Goal: Task Accomplishment & Management: Use online tool/utility

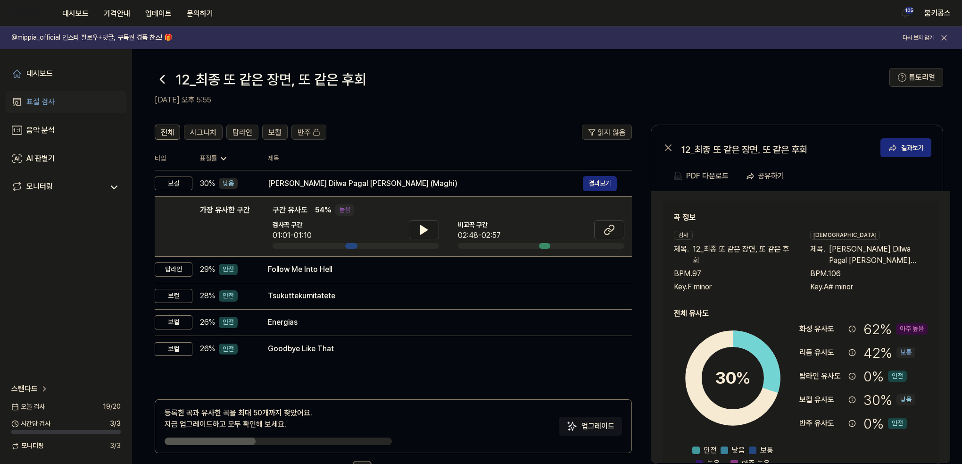
click at [157, 79] on icon at bounding box center [162, 79] width 15 height 15
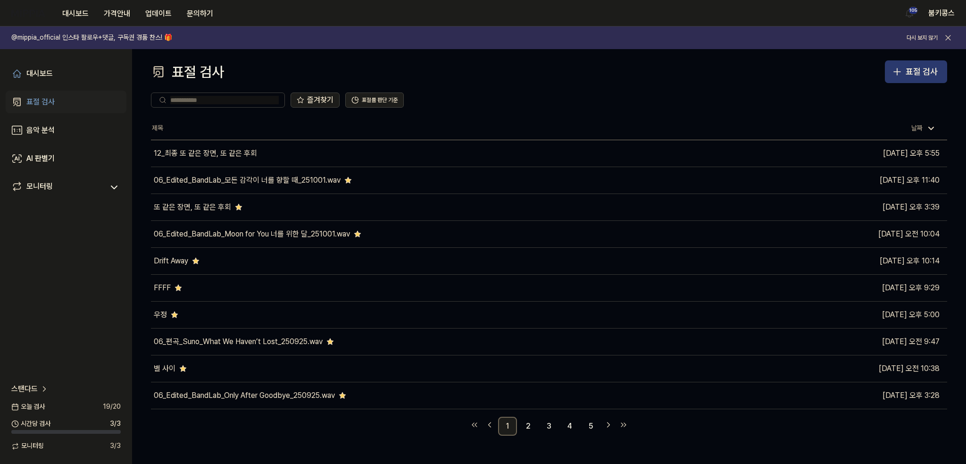
click at [930, 65] on div "표절 검사" at bounding box center [922, 72] width 32 height 14
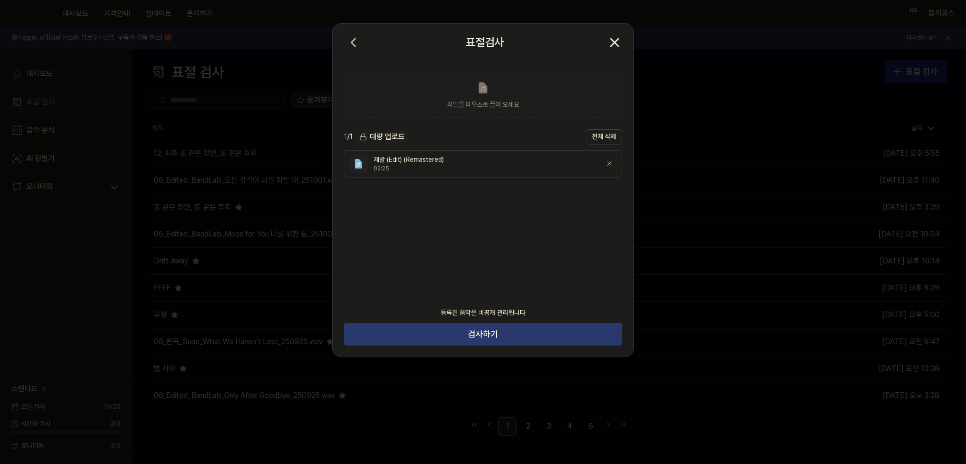
click at [484, 335] on button "검사하기" at bounding box center [483, 334] width 278 height 23
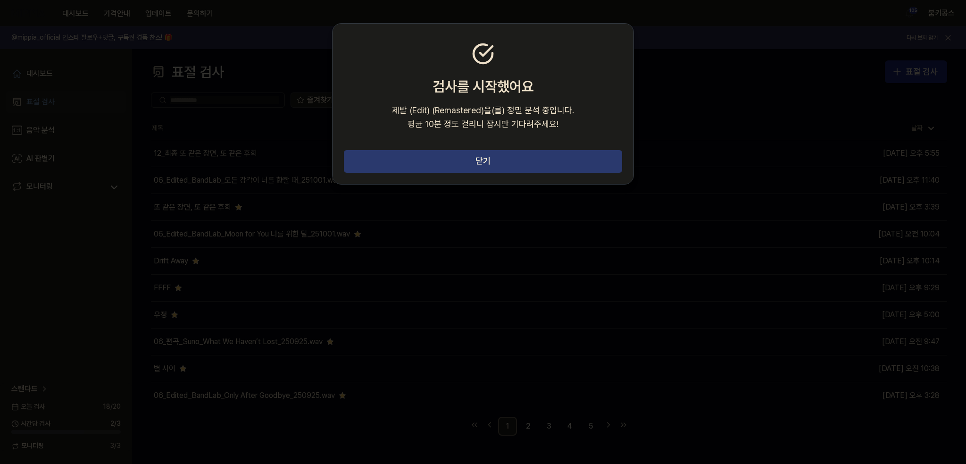
click at [430, 152] on button "닫기" at bounding box center [483, 161] width 278 height 23
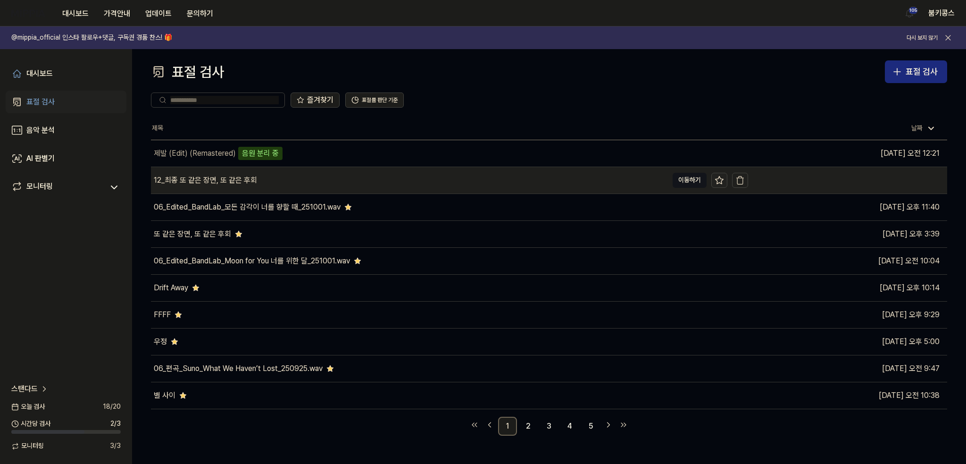
click at [721, 179] on icon at bounding box center [719, 180] width 9 height 9
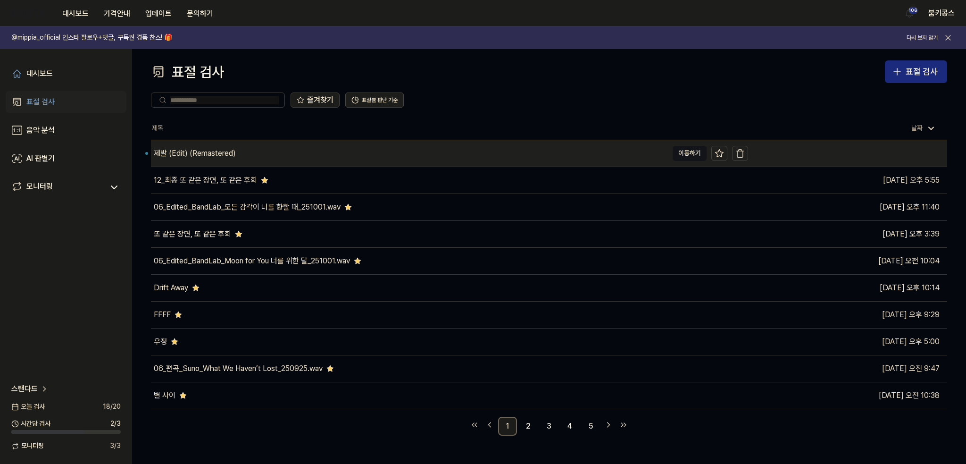
click at [230, 145] on div "제발 (Edit) (Remastered)" at bounding box center [409, 153] width 517 height 26
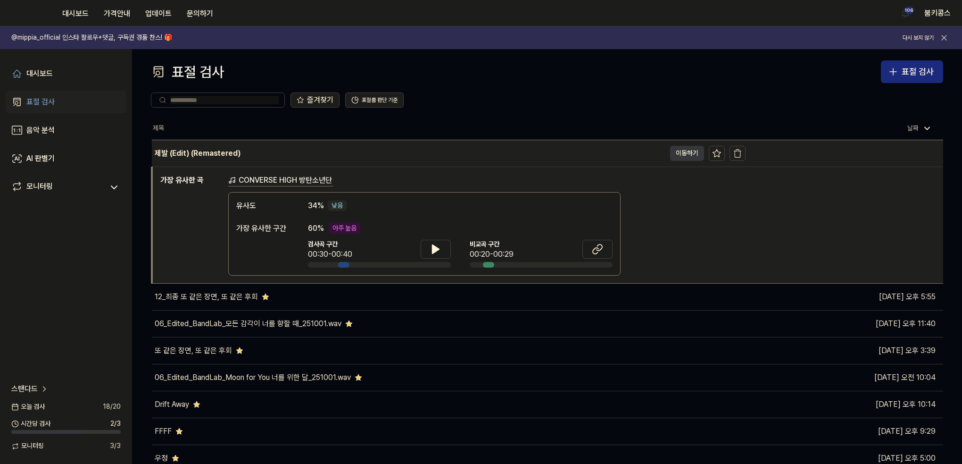
click at [681, 154] on button "이동하기" at bounding box center [687, 153] width 34 height 15
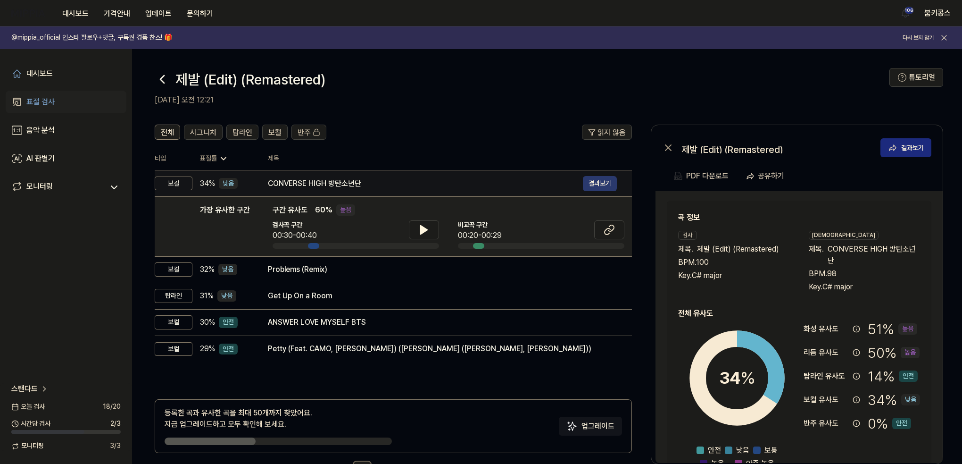
click at [594, 177] on button "결과보기" at bounding box center [600, 183] width 34 height 15
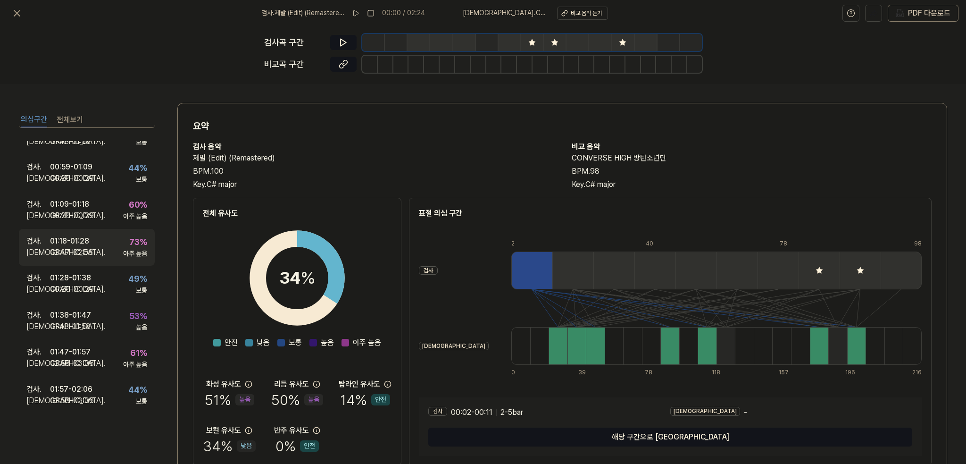
click at [76, 249] on div "02:47 - 02:56" at bounding box center [71, 252] width 43 height 11
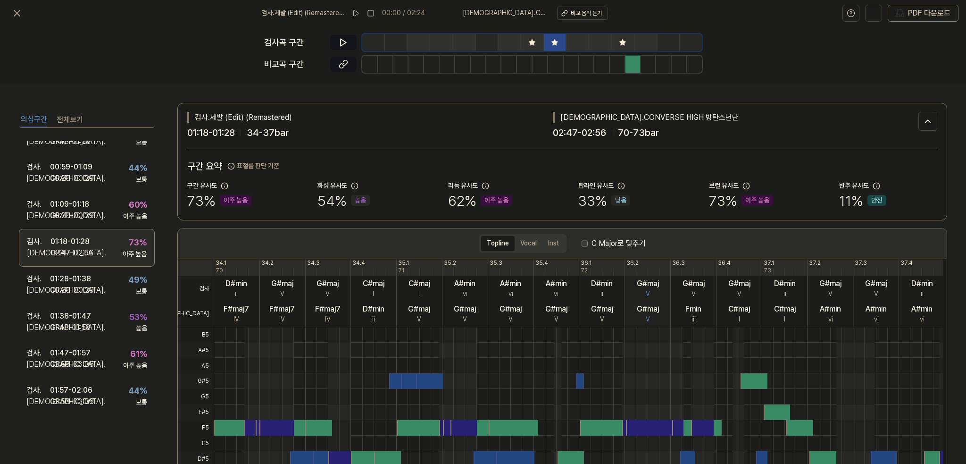
scroll to position [126, 0]
click at [332, 43] on button at bounding box center [343, 42] width 26 height 15
click at [348, 40] on icon at bounding box center [343, 42] width 9 height 9
click at [351, 59] on button at bounding box center [343, 64] width 26 height 15
click at [340, 37] on button at bounding box center [343, 42] width 26 height 15
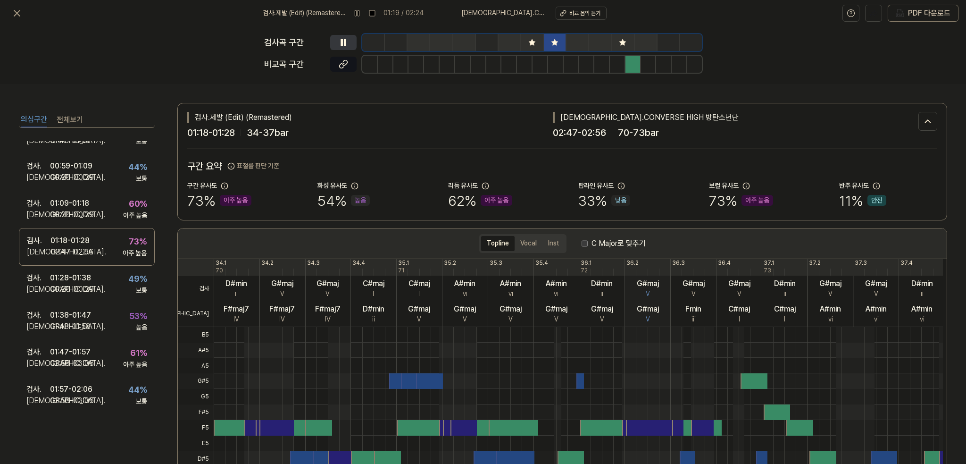
click at [340, 37] on button at bounding box center [343, 42] width 26 height 15
click at [343, 41] on icon at bounding box center [344, 42] width 6 height 7
click at [343, 41] on icon at bounding box center [343, 42] width 9 height 9
click at [115, 201] on div "검사 . 01:09 - 01:18 비교 . 00:20 - 00:29 60 % 아주 높음" at bounding box center [87, 209] width 136 height 37
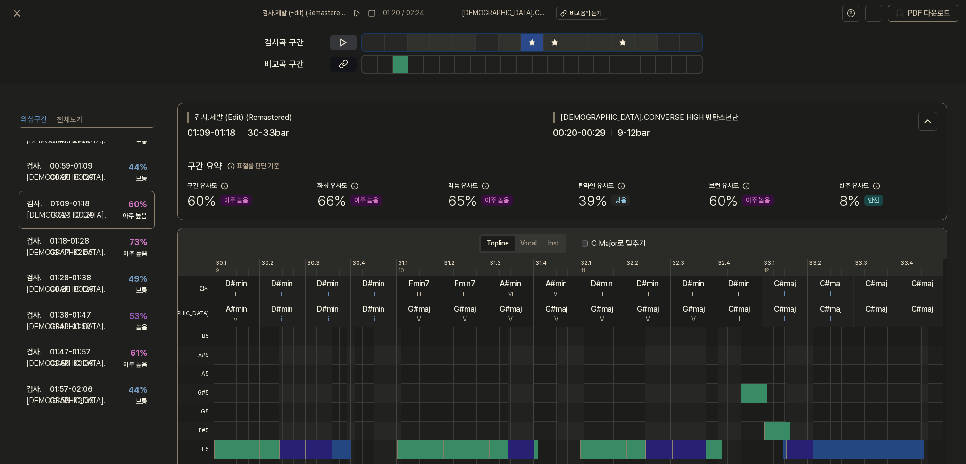
click at [345, 37] on button at bounding box center [343, 42] width 26 height 15
click at [402, 64] on div at bounding box center [401, 64] width 16 height 17
click at [339, 67] on icon at bounding box center [343, 63] width 9 height 9
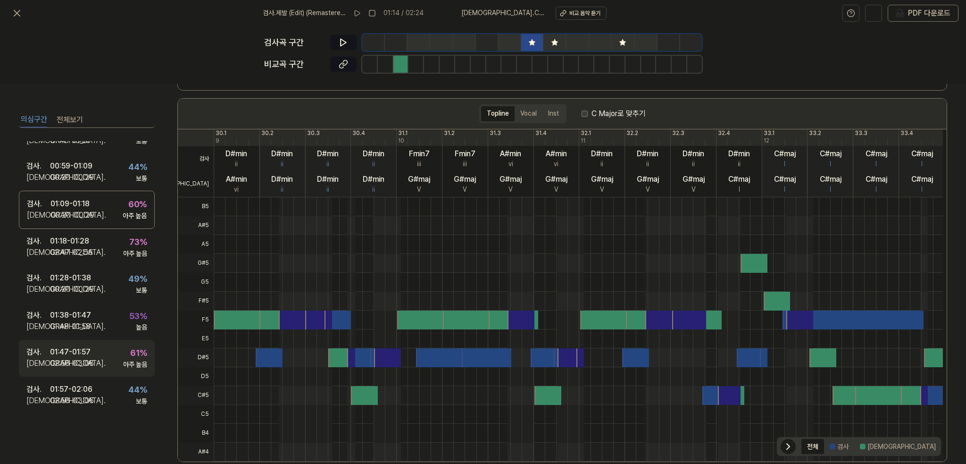
scroll to position [145, 0]
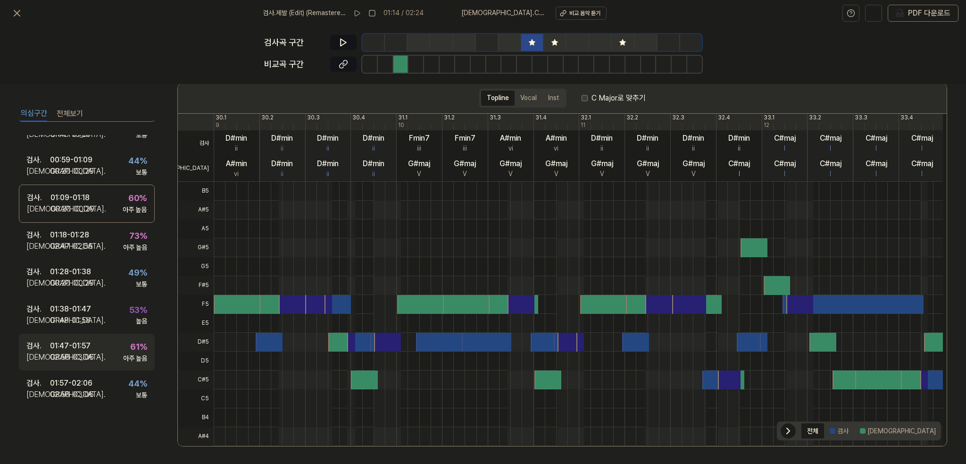
click at [85, 348] on div "01:47 - 01:57" at bounding box center [70, 345] width 41 height 11
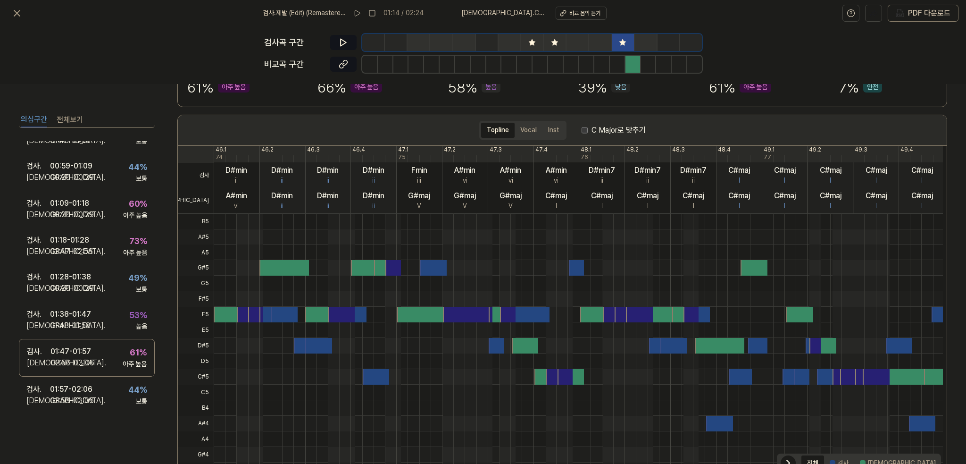
scroll to position [0, 0]
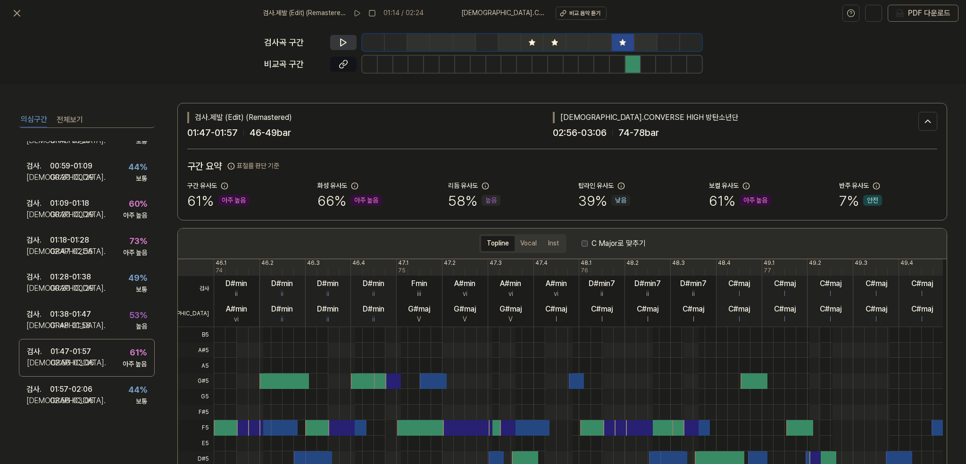
click at [345, 38] on icon at bounding box center [343, 42] width 9 height 9
click at [349, 61] on button at bounding box center [343, 64] width 26 height 15
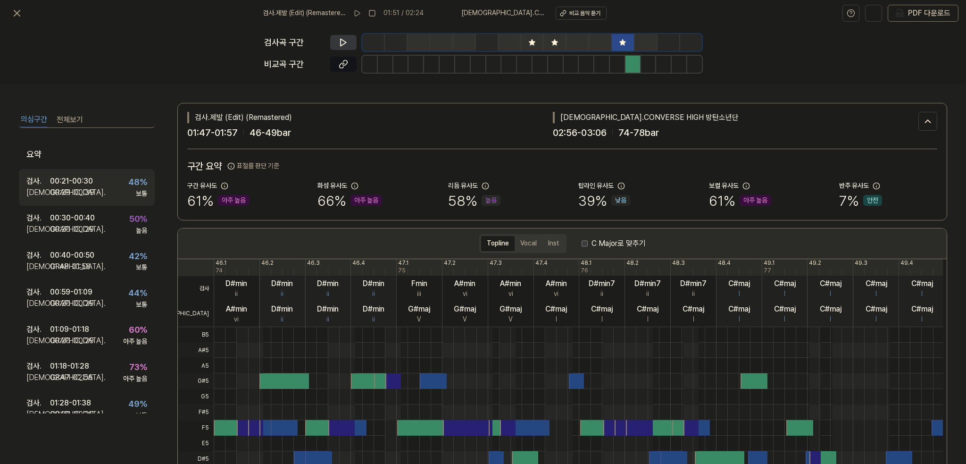
click at [91, 184] on div "00:21 - 00:30" at bounding box center [71, 181] width 43 height 11
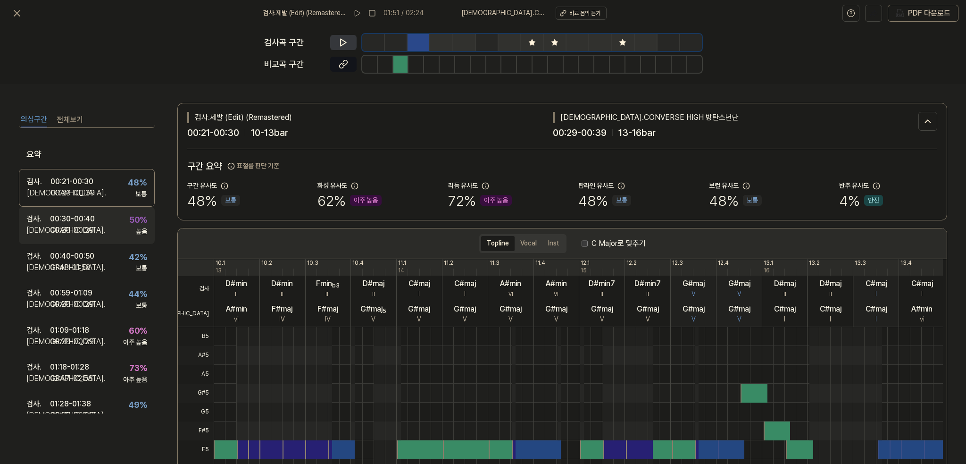
click at [100, 213] on div "검사 . 00:30 - 00:40 비교 . 00:20 - 00:29 50 % 높음" at bounding box center [87, 225] width 136 height 37
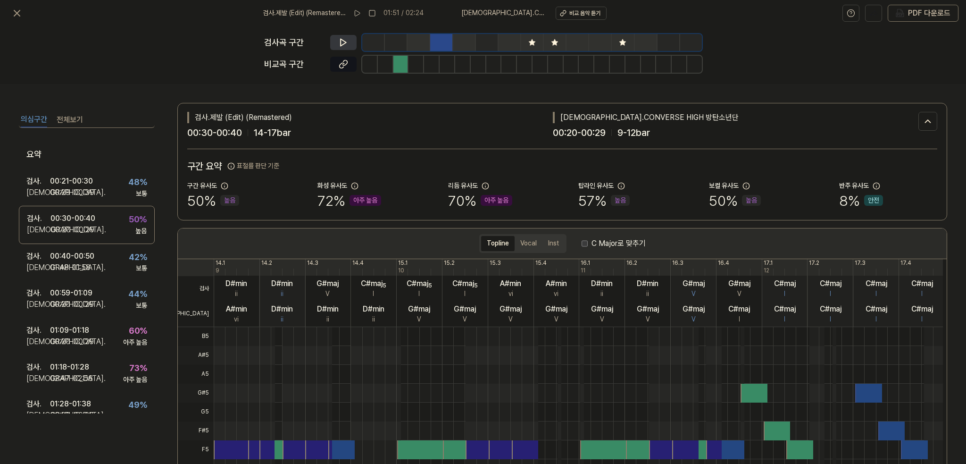
click at [340, 34] on div "검사곡 구간" at bounding box center [483, 42] width 438 height 17
click at [341, 39] on icon at bounding box center [344, 42] width 6 height 7
click at [341, 39] on icon at bounding box center [341, 42] width 1 height 6
click at [343, 70] on button at bounding box center [343, 64] width 26 height 15
click at [331, 33] on div "검사곡 구간 비교곡 구간" at bounding box center [483, 55] width 438 height 58
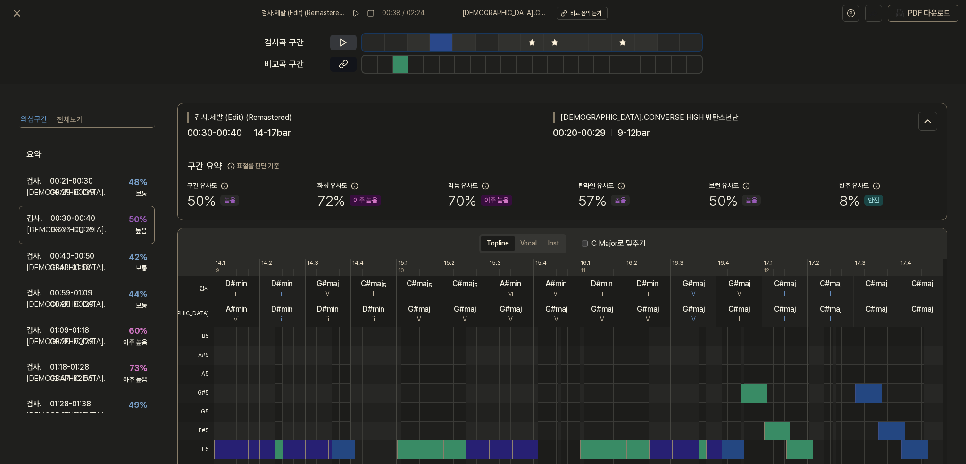
click at [338, 39] on button at bounding box center [343, 42] width 26 height 15
click at [22, 13] on icon at bounding box center [16, 13] width 11 height 11
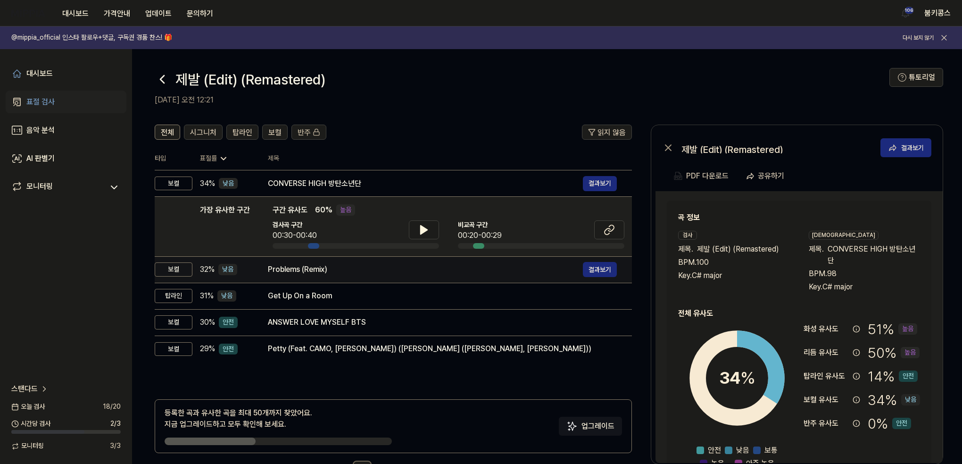
click at [274, 267] on div "Problems (Remix)" at bounding box center [425, 269] width 315 height 11
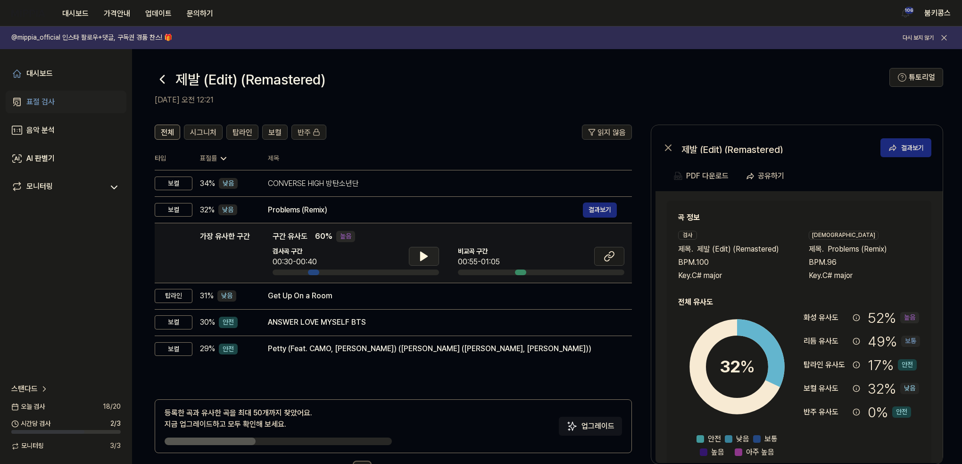
click at [438, 247] on div at bounding box center [424, 257] width 30 height 21
click at [425, 253] on icon at bounding box center [423, 256] width 11 height 11
click at [425, 253] on icon at bounding box center [426, 256] width 2 height 8
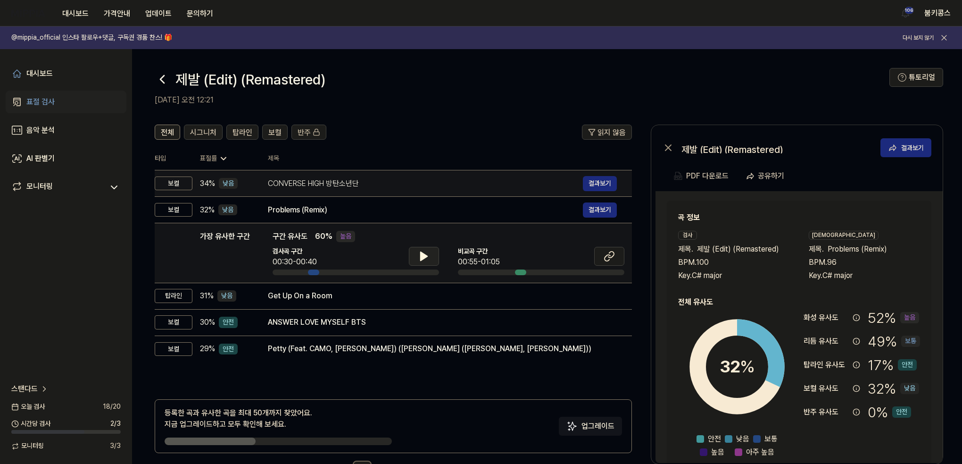
click at [383, 183] on div "CONVERSE HIGH 방탄소년단" at bounding box center [425, 183] width 315 height 11
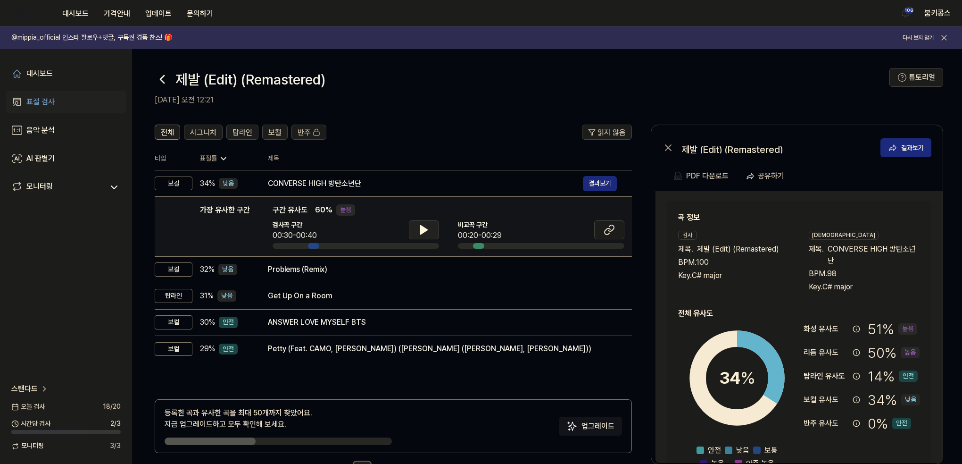
click at [425, 228] on icon at bounding box center [424, 230] width 7 height 8
click at [425, 228] on icon at bounding box center [426, 230] width 2 height 8
click at [386, 255] on td "가장 유사한 구간 가장 유사한 구간 구간 유사도 60 % 높음 검사곡 구간 00:30-00:40 [GEOGRAPHIC_DATA] 구간 00:2…" at bounding box center [393, 227] width 477 height 60
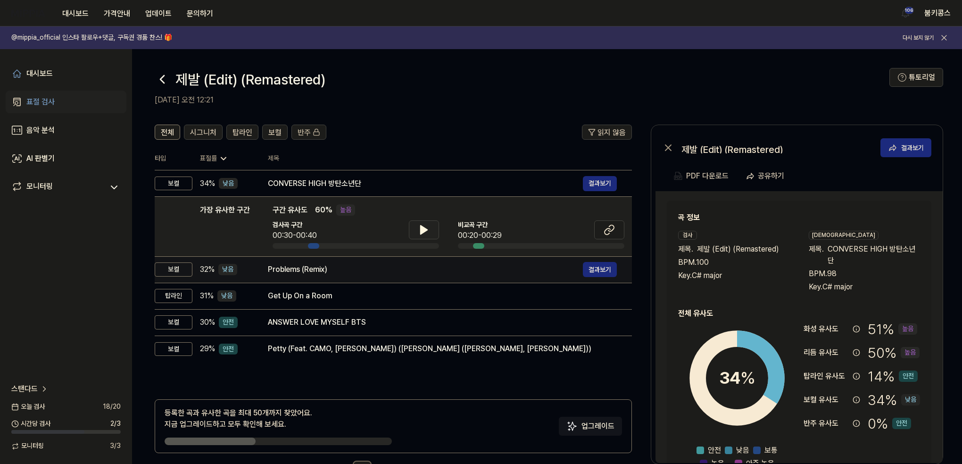
click at [386, 264] on div "Problems (Remix)" at bounding box center [425, 269] width 315 height 11
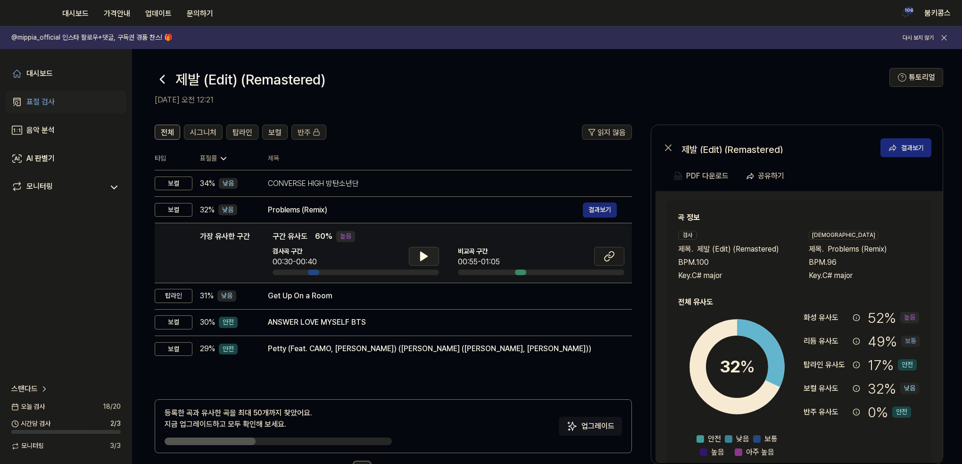
click at [414, 260] on button at bounding box center [424, 256] width 30 height 19
click at [606, 256] on icon at bounding box center [608, 258] width 6 height 6
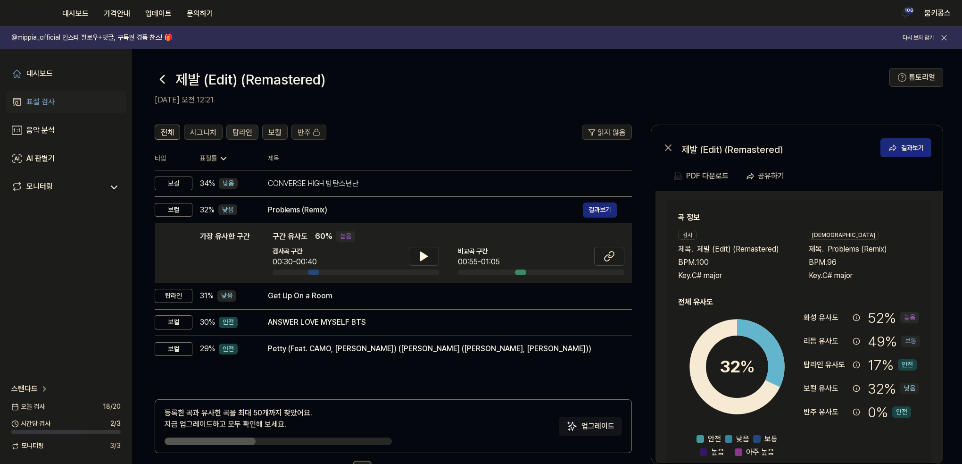
click at [236, 131] on span "탑라인" at bounding box center [243, 132] width 20 height 11
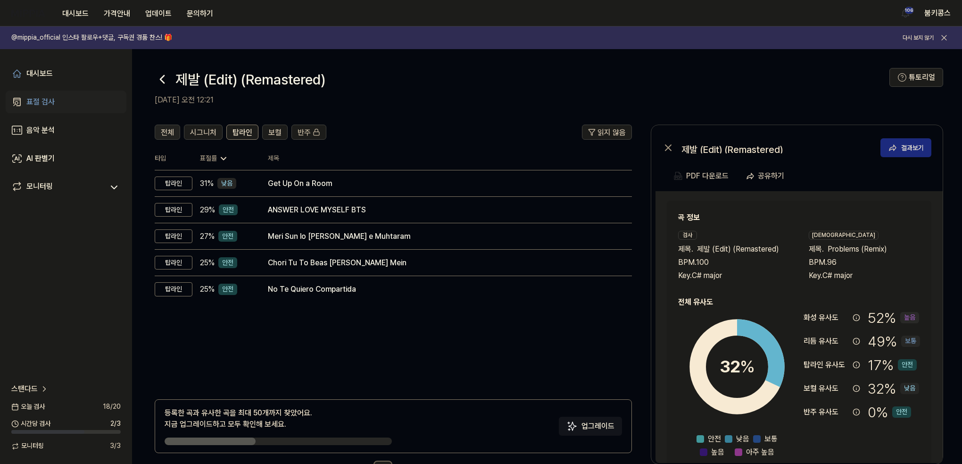
click at [170, 129] on span "전체" at bounding box center [167, 132] width 13 height 11
